Goal: Task Accomplishment & Management: Use online tool/utility

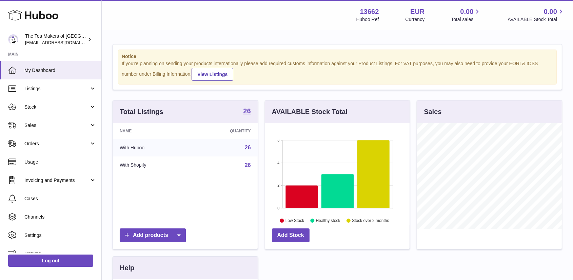
scroll to position [106, 144]
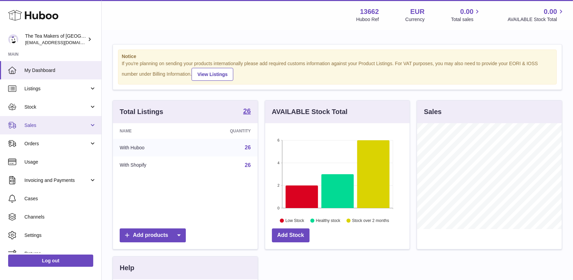
click at [34, 124] on span "Sales" at bounding box center [56, 125] width 65 height 6
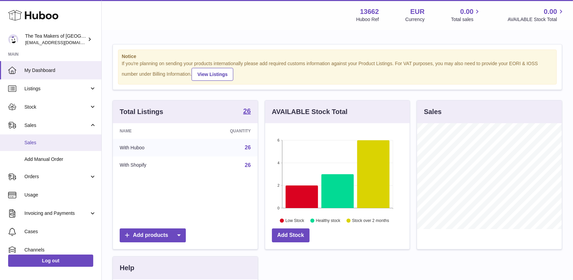
click at [35, 142] on span "Sales" at bounding box center [60, 142] width 72 height 6
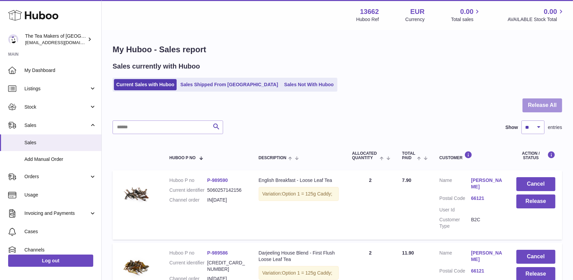
click at [551, 105] on button "Release All" at bounding box center [542, 105] width 40 height 14
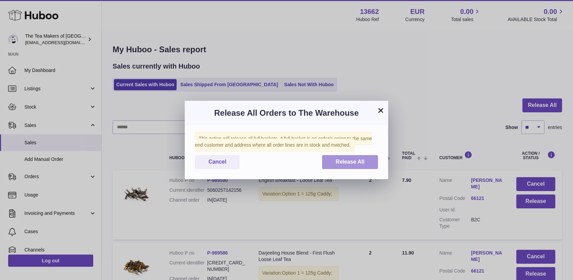
click at [360, 158] on button "Release All" at bounding box center [350, 162] width 56 height 14
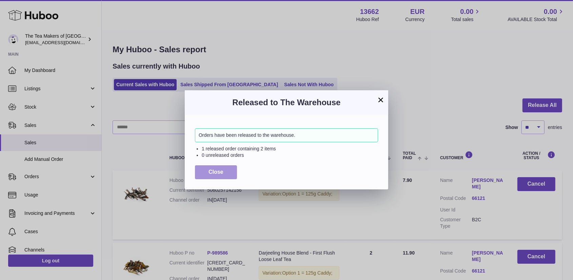
click at [210, 169] on span "Close" at bounding box center [215, 172] width 15 height 6
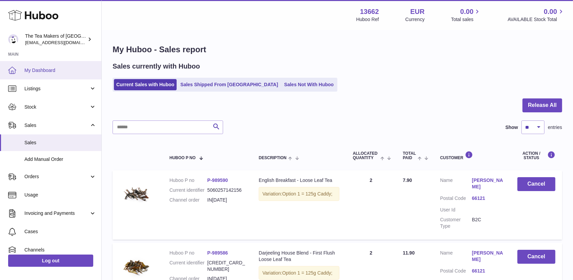
click at [43, 67] on span "My Dashboard" at bounding box center [60, 70] width 72 height 6
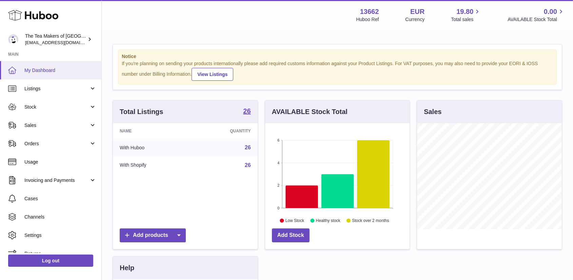
scroll to position [106, 144]
